Goal: Navigation & Orientation: Find specific page/section

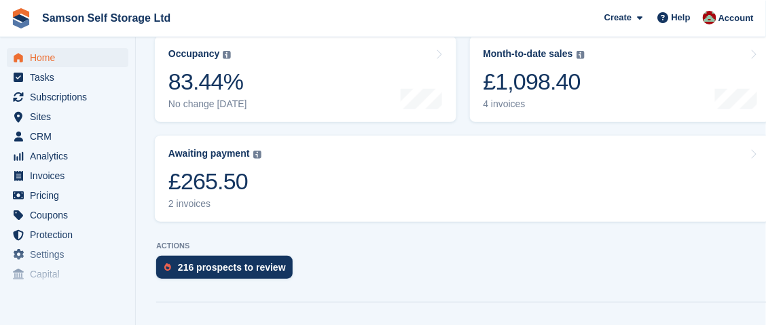
scroll to position [204, 0]
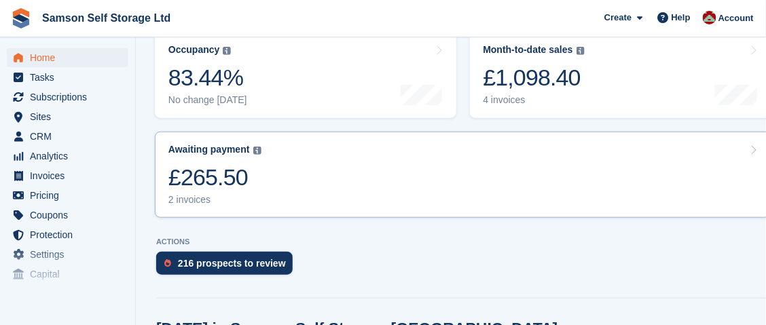
click at [195, 180] on div "£265.50" at bounding box center [214, 178] width 93 height 28
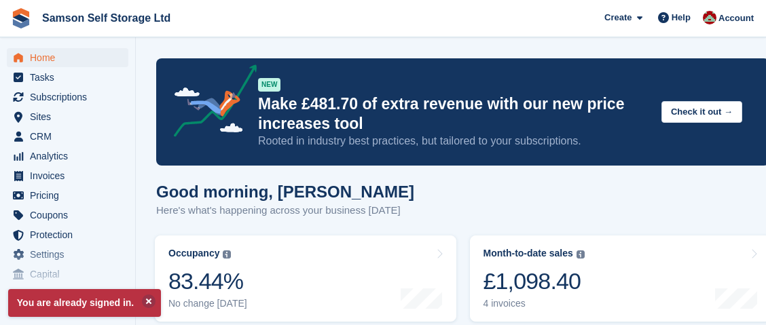
scroll to position [204, 0]
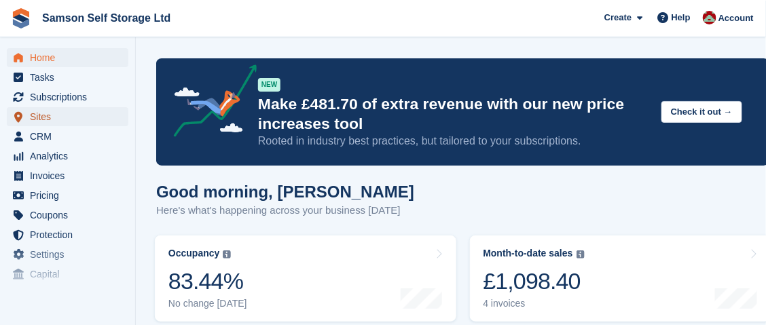
click at [45, 120] on span "Sites" at bounding box center [70, 116] width 81 height 19
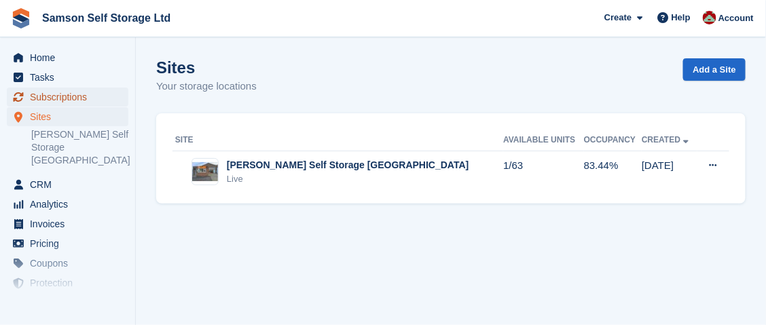
click at [65, 96] on span "Subscriptions" at bounding box center [70, 97] width 81 height 19
click at [87, 137] on link "[PERSON_NAME] Self Storage [GEOGRAPHIC_DATA]" at bounding box center [79, 147] width 97 height 39
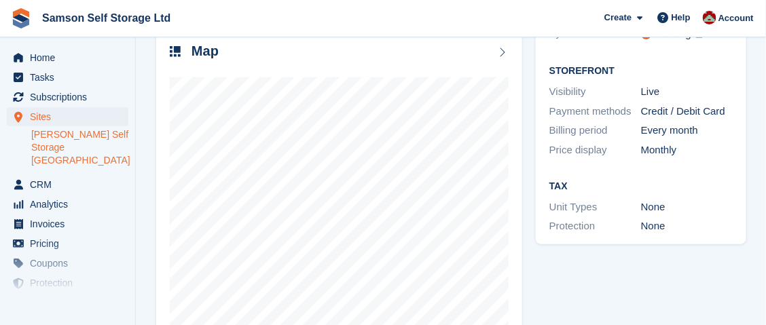
scroll to position [253, 0]
